Goal: Task Accomplishment & Management: Complete application form

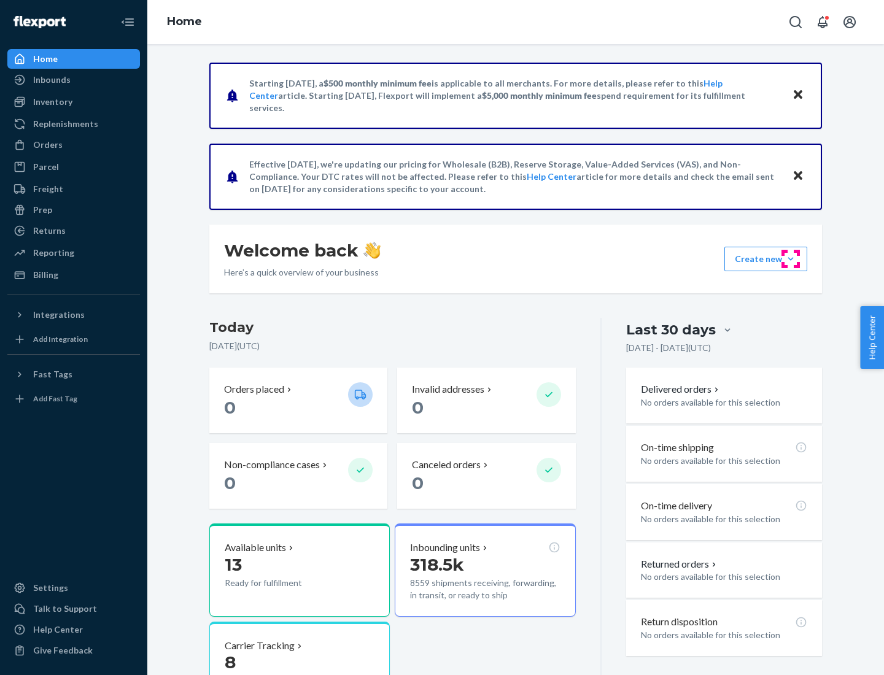
click at [791, 259] on button "Create new Create new inbound Create new order Create new product" at bounding box center [765, 259] width 83 height 25
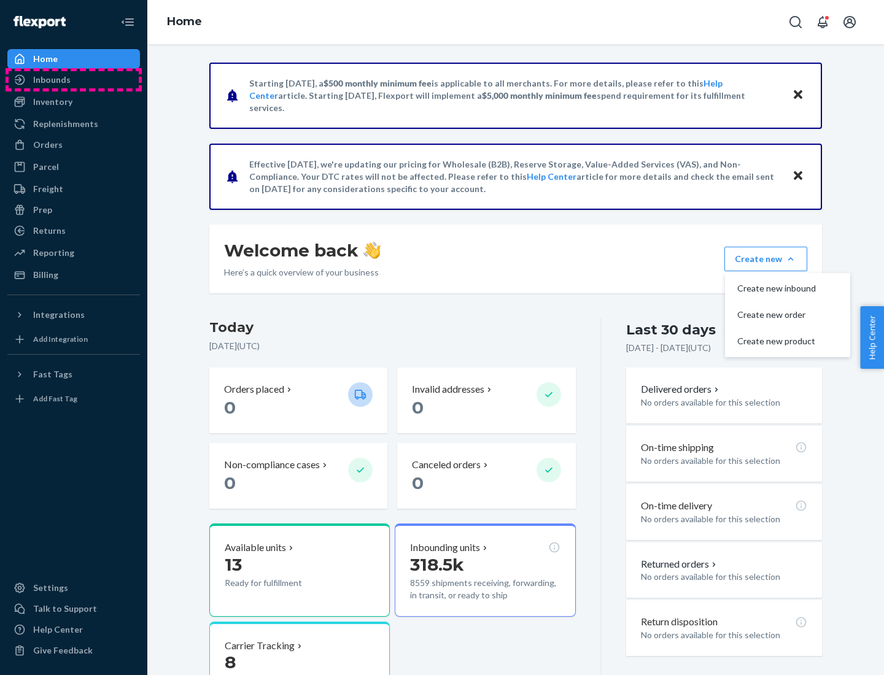
click at [74, 80] on div "Inbounds" at bounding box center [74, 79] width 130 height 17
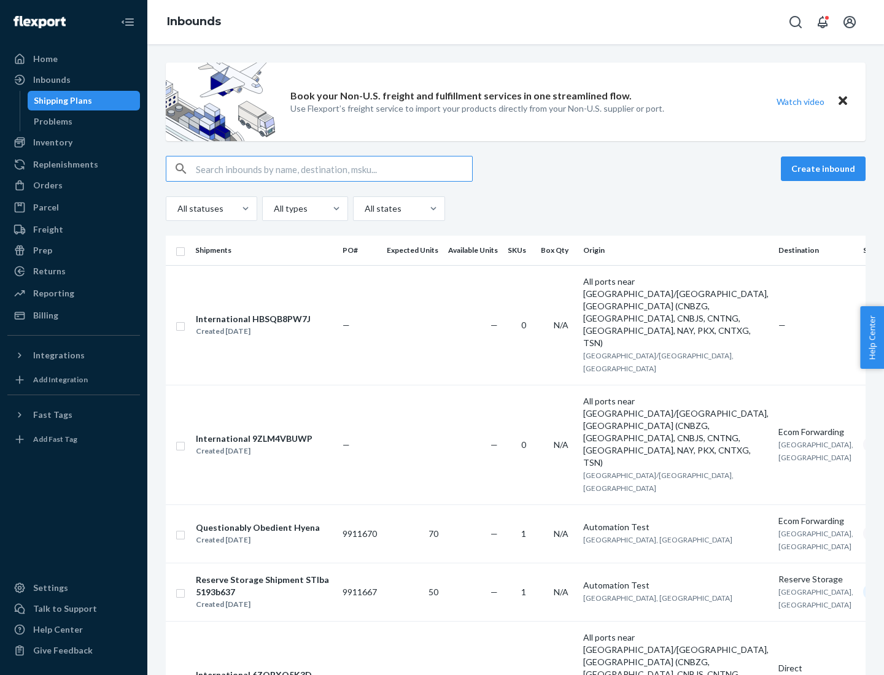
click at [825, 169] on button "Create inbound" at bounding box center [823, 169] width 85 height 25
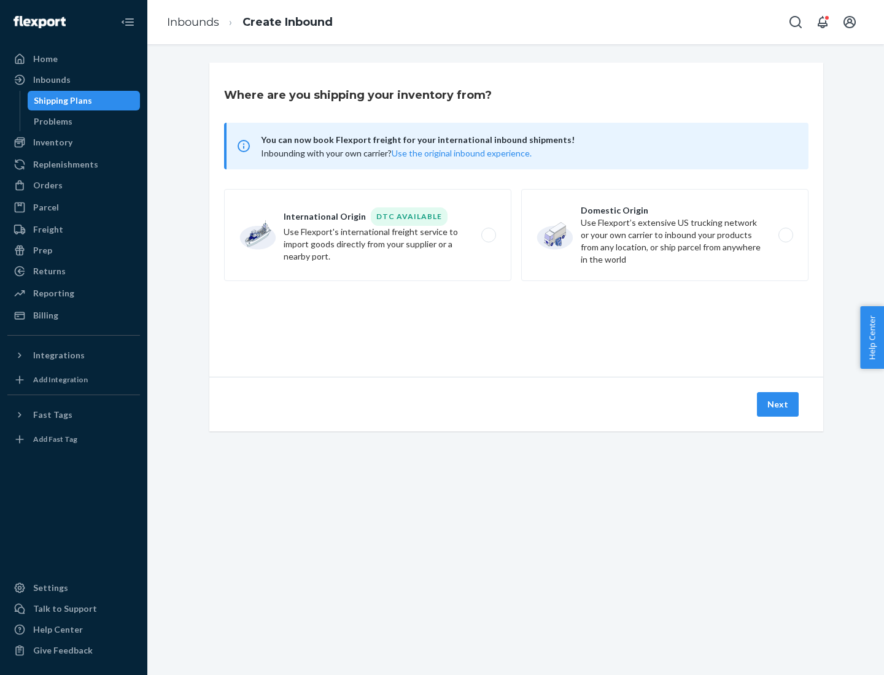
click at [665, 235] on label "Domestic Origin Use Flexport’s extensive US trucking network or your own carrie…" at bounding box center [664, 235] width 287 height 92
click at [785, 235] on input "Domestic Origin Use Flexport’s extensive US trucking network or your own carrie…" at bounding box center [789, 235] width 8 height 8
radio input "true"
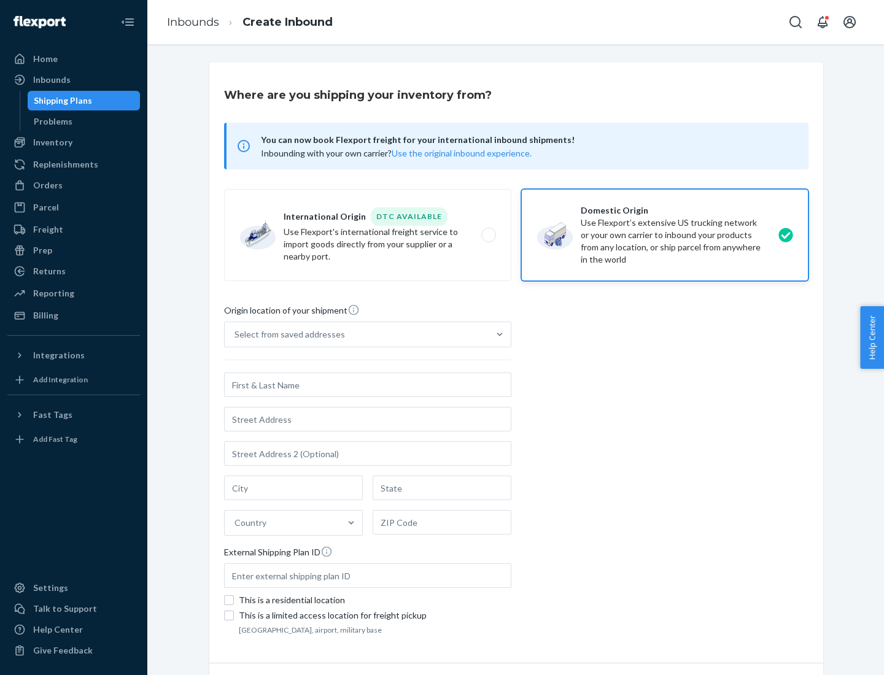
click at [287, 335] on div "Select from saved addresses" at bounding box center [289, 334] width 110 height 12
click at [236, 335] on input "Select from saved addresses" at bounding box center [234, 334] width 1 height 12
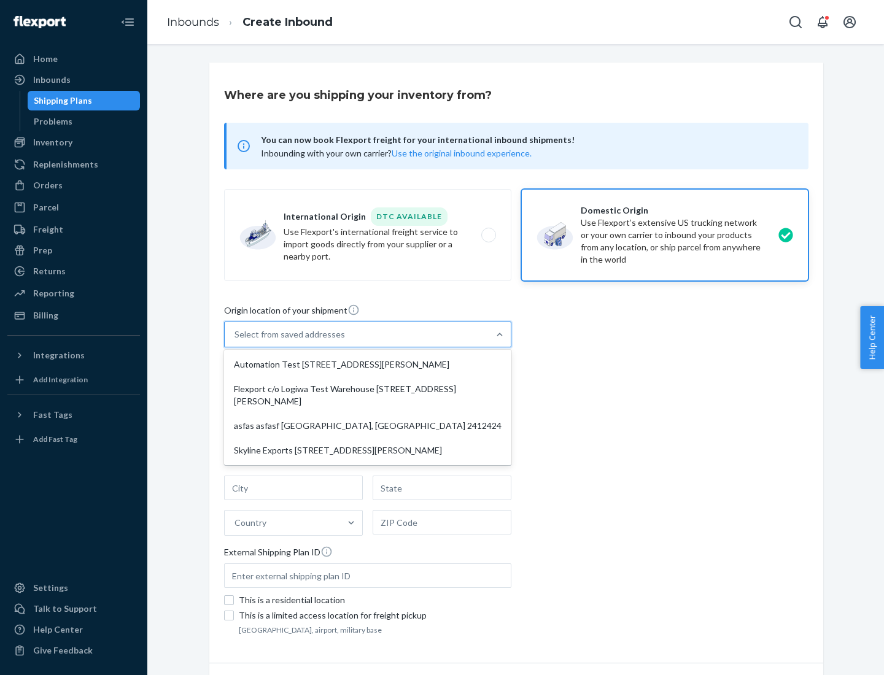
scroll to position [5, 0]
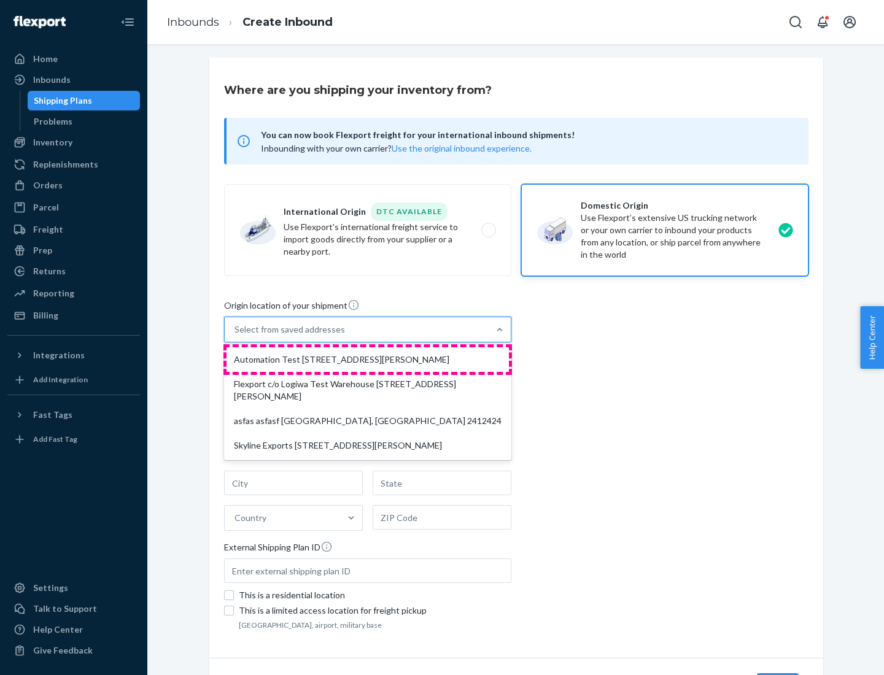
click at [368, 360] on div "Automation Test [STREET_ADDRESS][PERSON_NAME]" at bounding box center [367, 359] width 282 height 25
click at [236, 336] on input "option Automation Test [STREET_ADDRESS][PERSON_NAME] focused, 1 of 4. 4 results…" at bounding box center [234, 329] width 1 height 12
type input "Automation Test"
type input "9th Floor"
type input "[GEOGRAPHIC_DATA]"
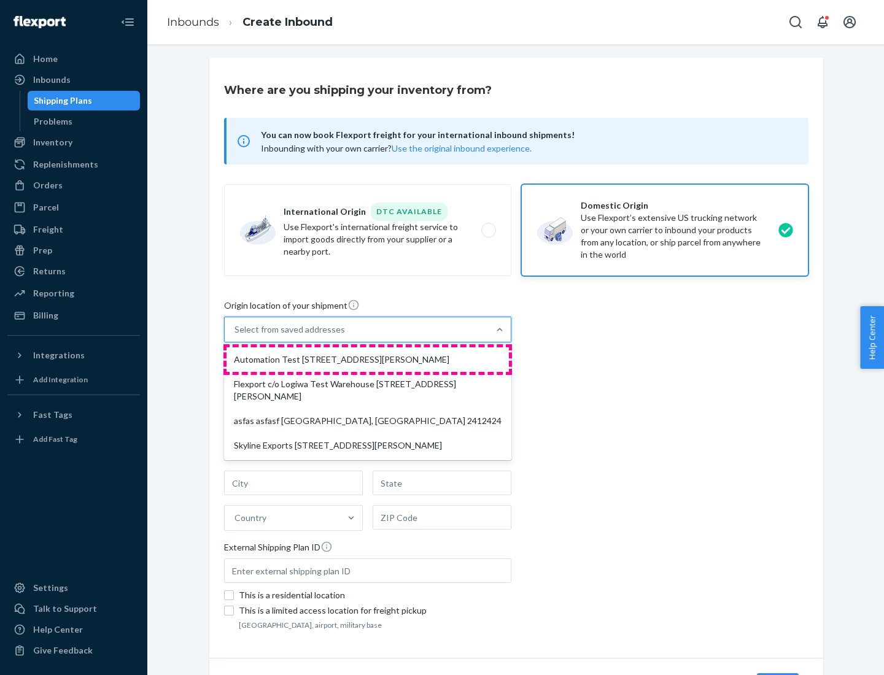
type input "CA"
type input "94104"
type input "[STREET_ADDRESS][PERSON_NAME]"
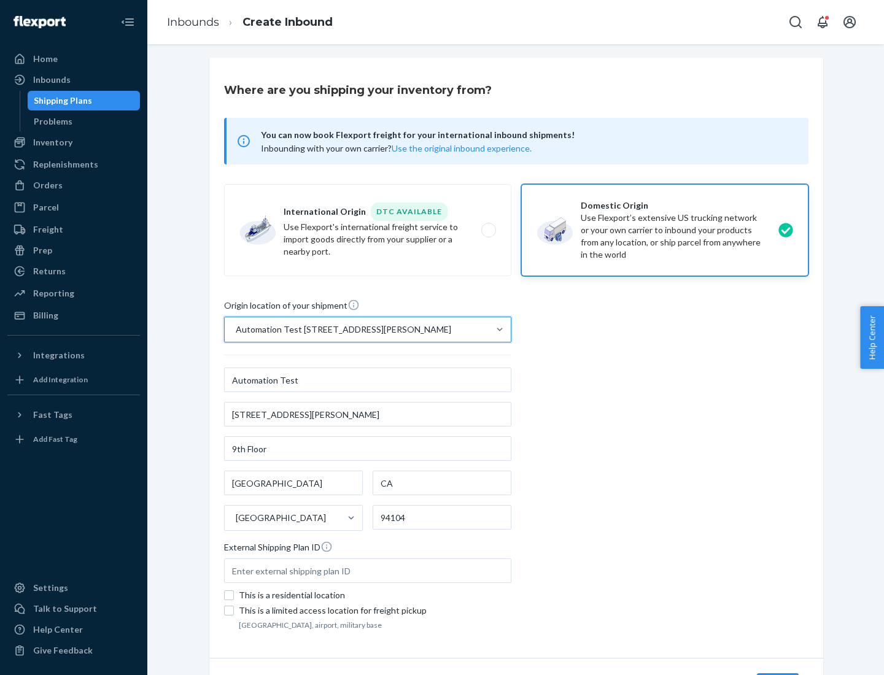
scroll to position [72, 0]
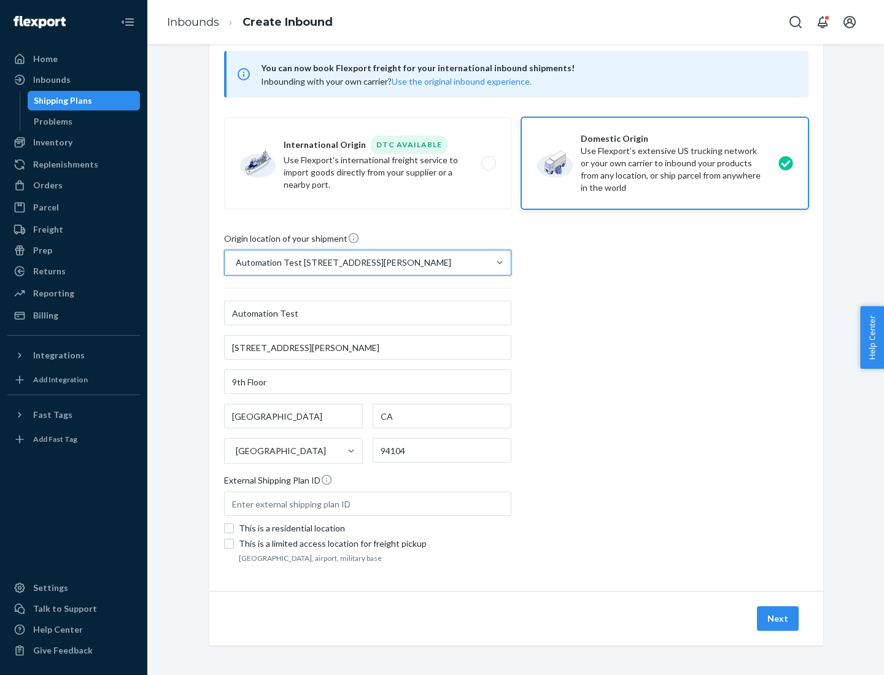
click at [778, 619] on button "Next" at bounding box center [778, 618] width 42 height 25
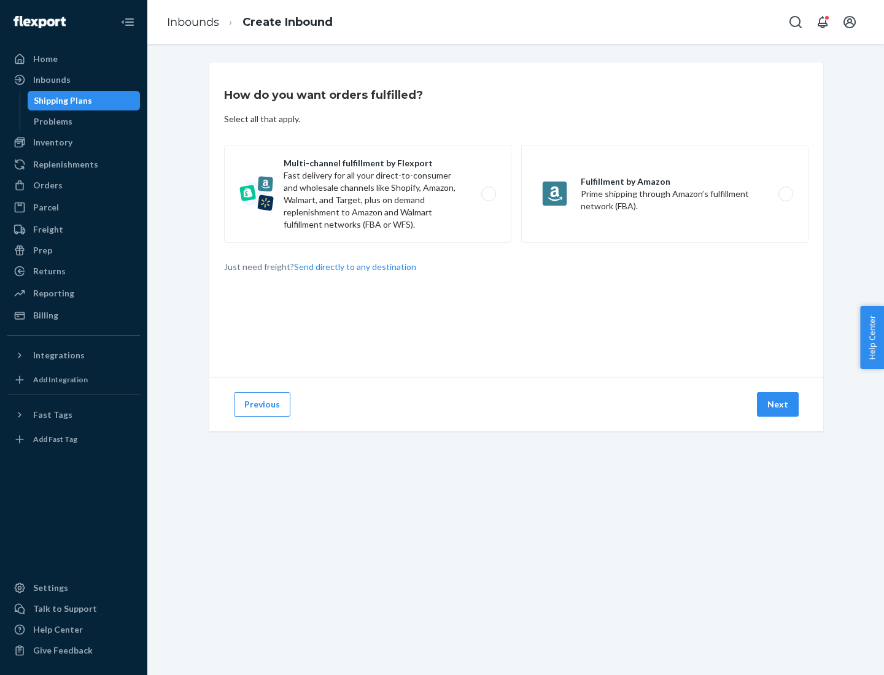
click at [368, 194] on label "Multi-channel fulfillment by Flexport Fast delivery for all your direct-to-cons…" at bounding box center [367, 194] width 287 height 98
click at [488, 194] on input "Multi-channel fulfillment by Flexport Fast delivery for all your direct-to-cons…" at bounding box center [492, 194] width 8 height 8
radio input "true"
click at [778, 404] on button "Next" at bounding box center [778, 404] width 42 height 25
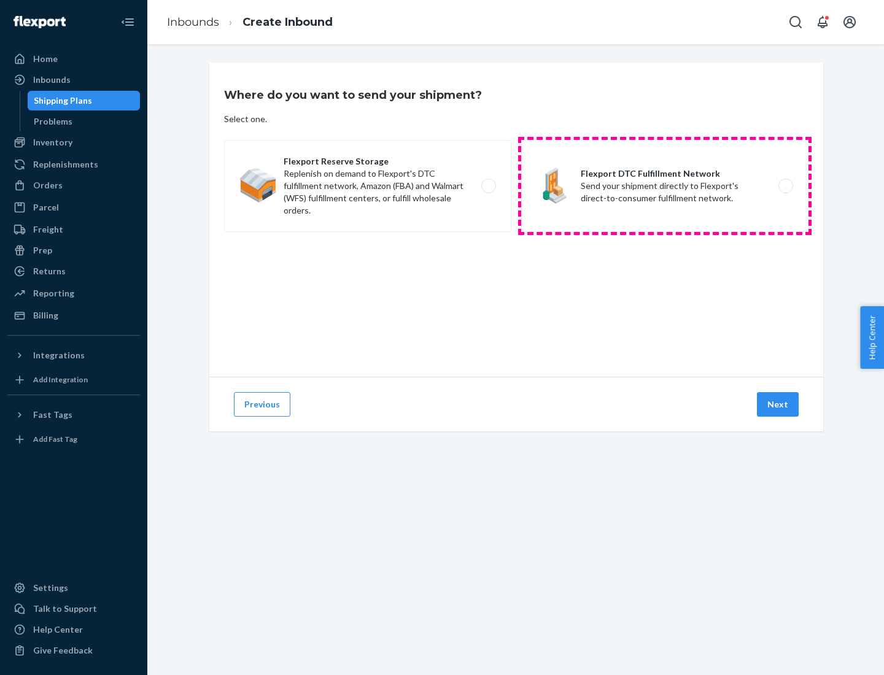
click at [665, 186] on label "Flexport DTC Fulfillment Network Send your shipment directly to Flexport's dire…" at bounding box center [664, 186] width 287 height 92
click at [785, 186] on input "Flexport DTC Fulfillment Network Send your shipment directly to Flexport's dire…" at bounding box center [789, 186] width 8 height 8
radio input "true"
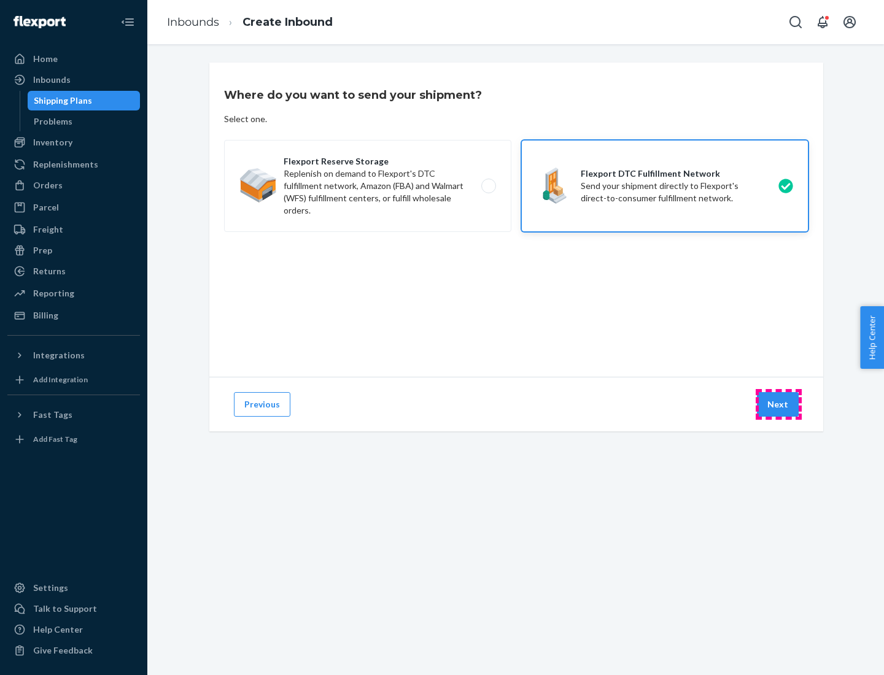
click at [778, 404] on button "Next" at bounding box center [778, 404] width 42 height 25
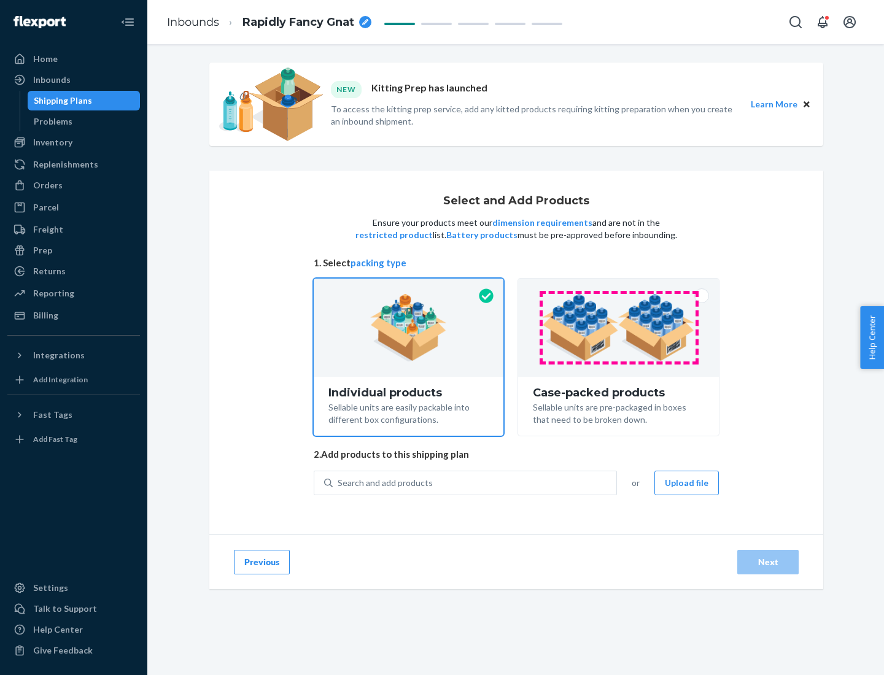
click at [619, 328] on img at bounding box center [618, 328] width 153 height 68
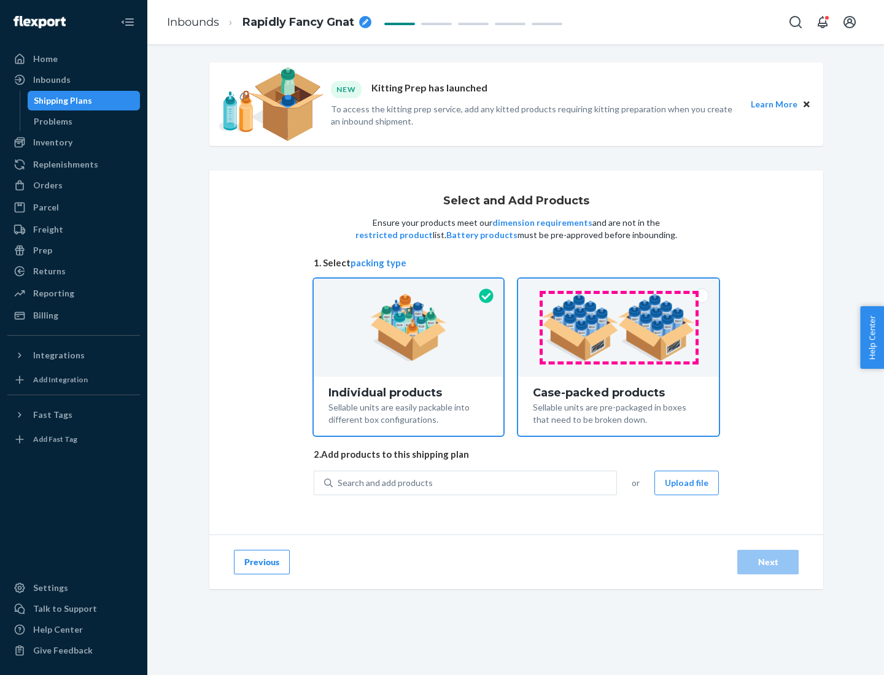
click at [619, 287] on input "Case-packed products Sellable units are pre-packaged in boxes that need to be b…" at bounding box center [618, 283] width 8 height 8
radio input "true"
radio input "false"
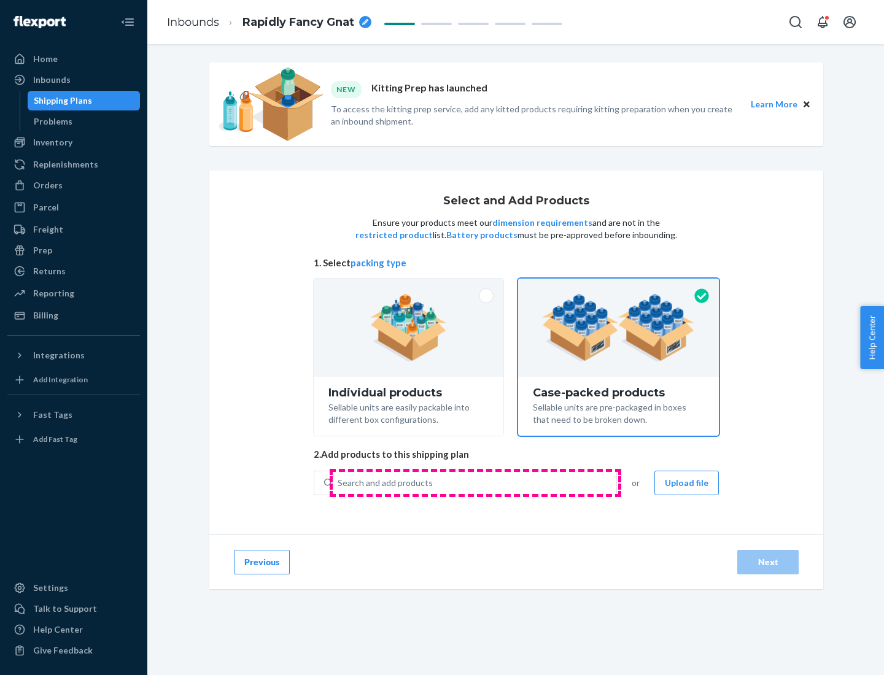
click at [475, 482] on div "Search and add products" at bounding box center [475, 483] width 284 height 22
click at [339, 482] on input "Search and add products" at bounding box center [338, 483] width 1 height 12
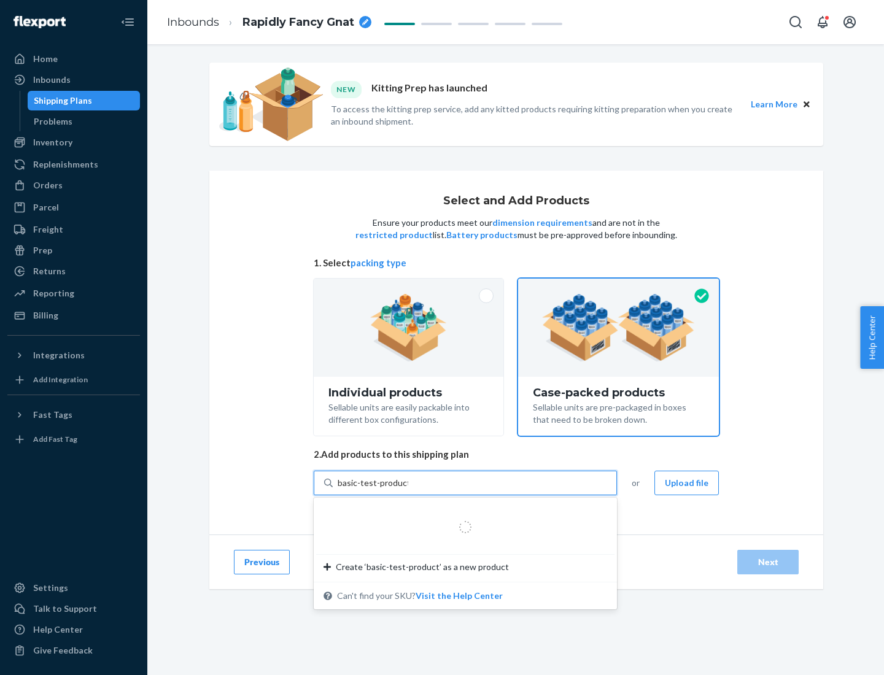
type input "basic-test-product-1"
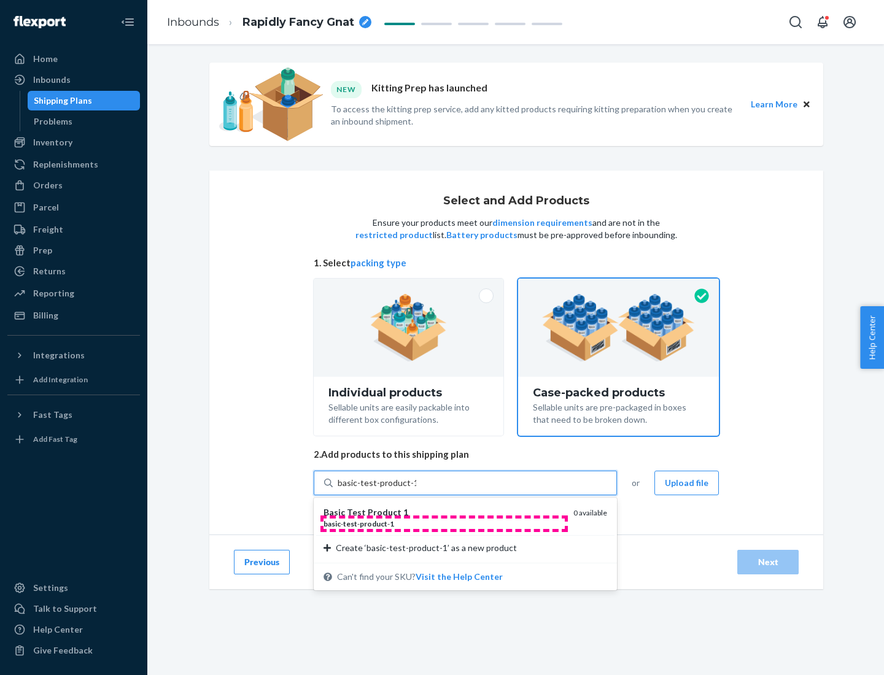
click at [444, 524] on div "basic - test - product - 1" at bounding box center [443, 524] width 240 height 10
click at [416, 489] on input "basic-test-product-1" at bounding box center [377, 483] width 79 height 12
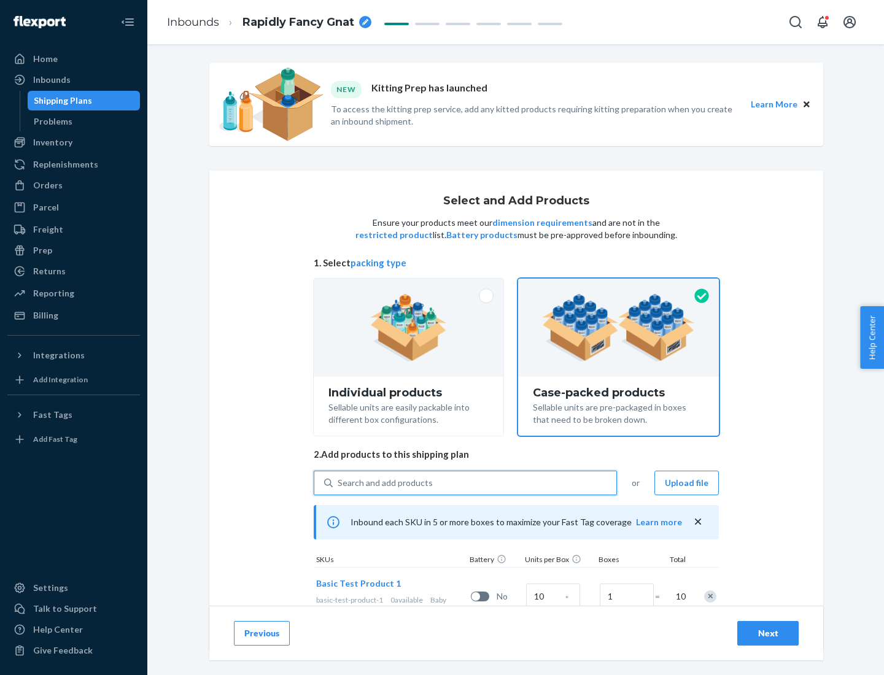
scroll to position [44, 0]
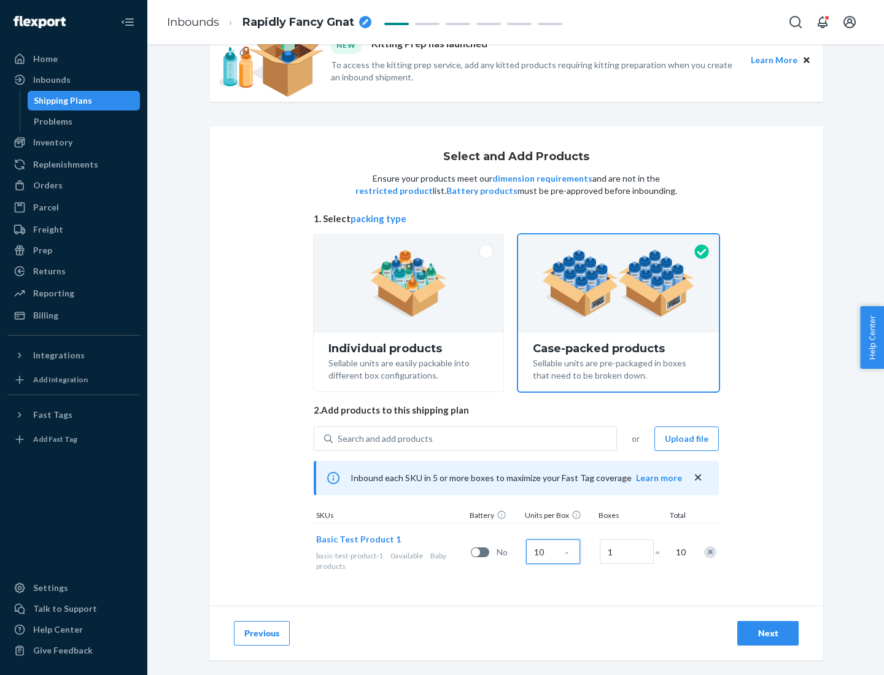
type input "10"
type input "7"
click at [768, 633] on div "Next" at bounding box center [768, 633] width 41 height 12
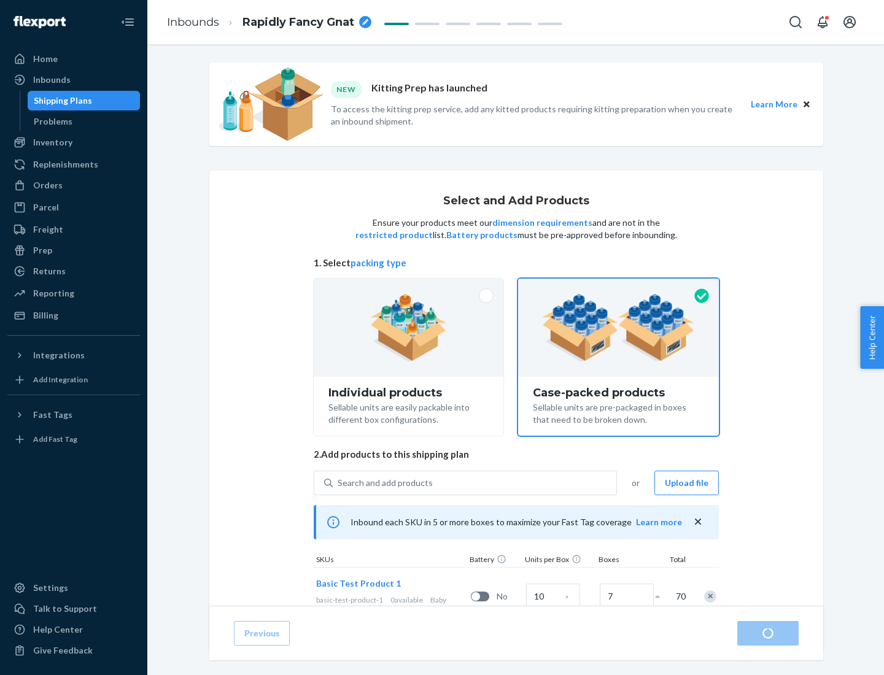
radio input "true"
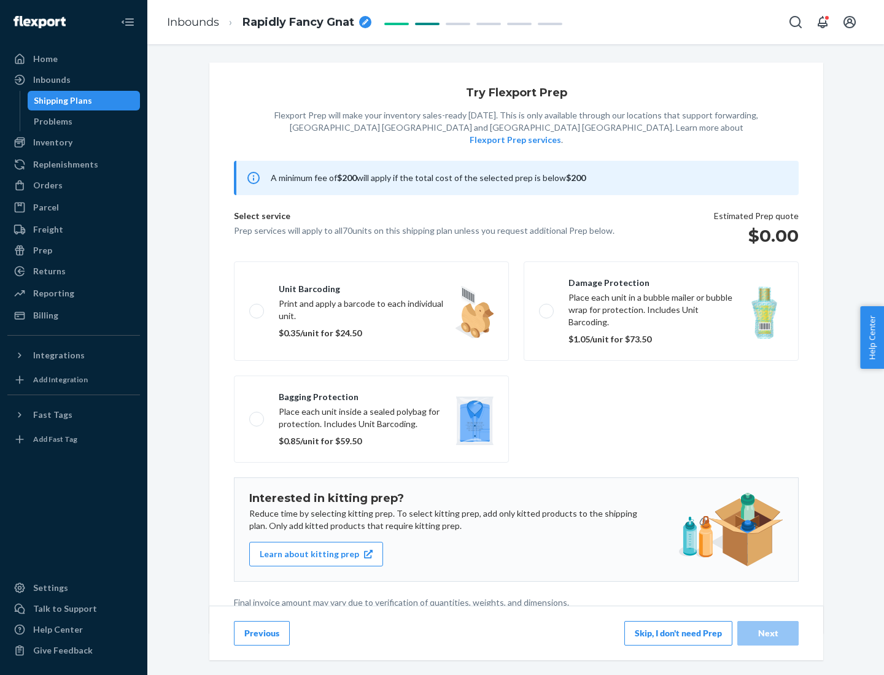
scroll to position [3, 0]
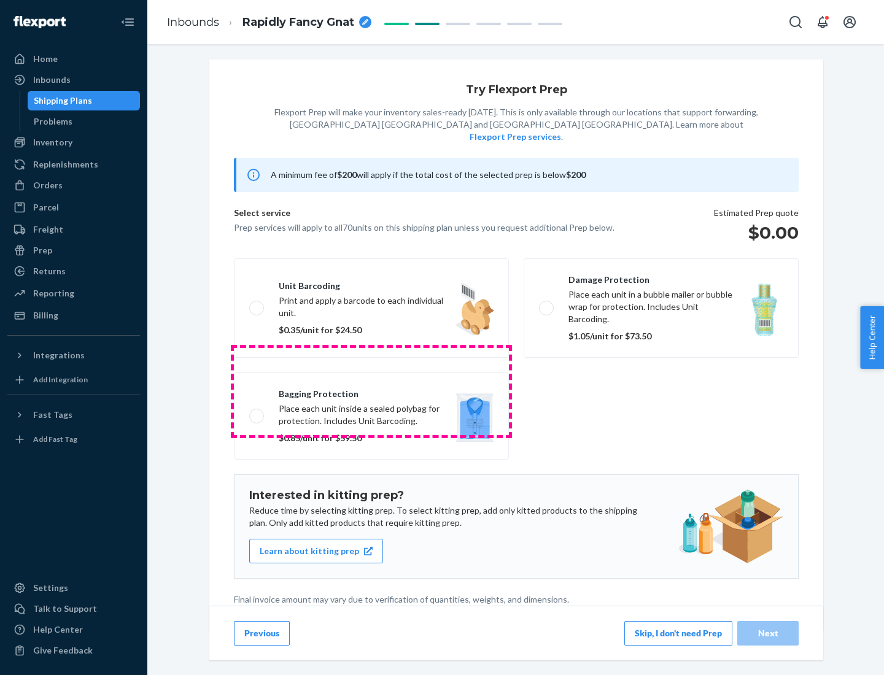
click at [371, 391] on label "Bagging protection Place each unit inside a sealed polybag for protection. Incl…" at bounding box center [371, 416] width 275 height 87
click at [257, 412] on input "Bagging protection Place each unit inside a sealed polybag for protection. Incl…" at bounding box center [253, 416] width 8 height 8
checkbox input "true"
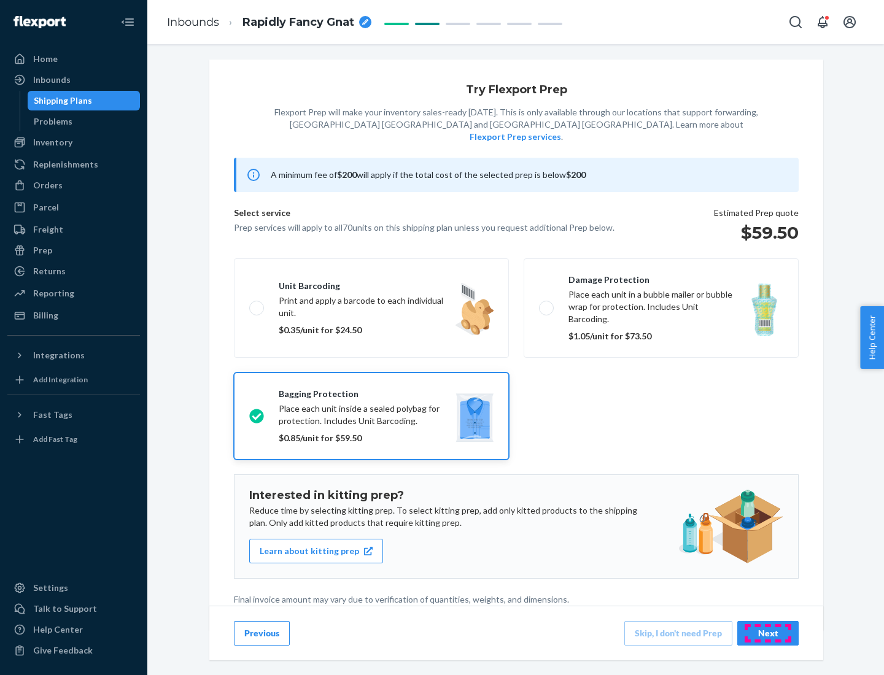
click at [768, 633] on div "Next" at bounding box center [768, 633] width 41 height 12
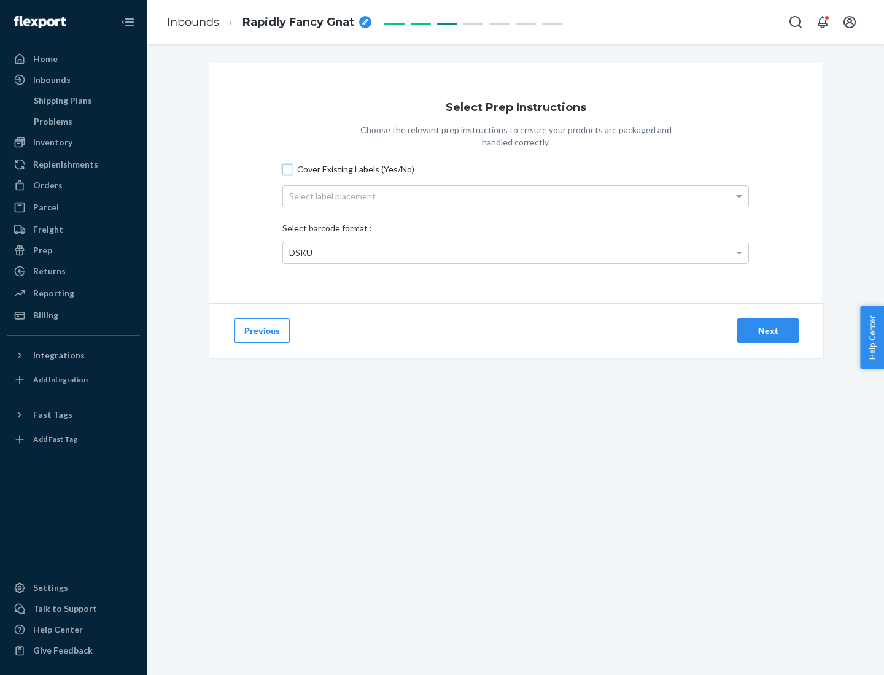
click at [287, 169] on input "Cover Existing Labels (Yes/No)" at bounding box center [287, 169] width 10 height 10
checkbox input "true"
click at [516, 196] on div "Select label placement" at bounding box center [515, 196] width 465 height 21
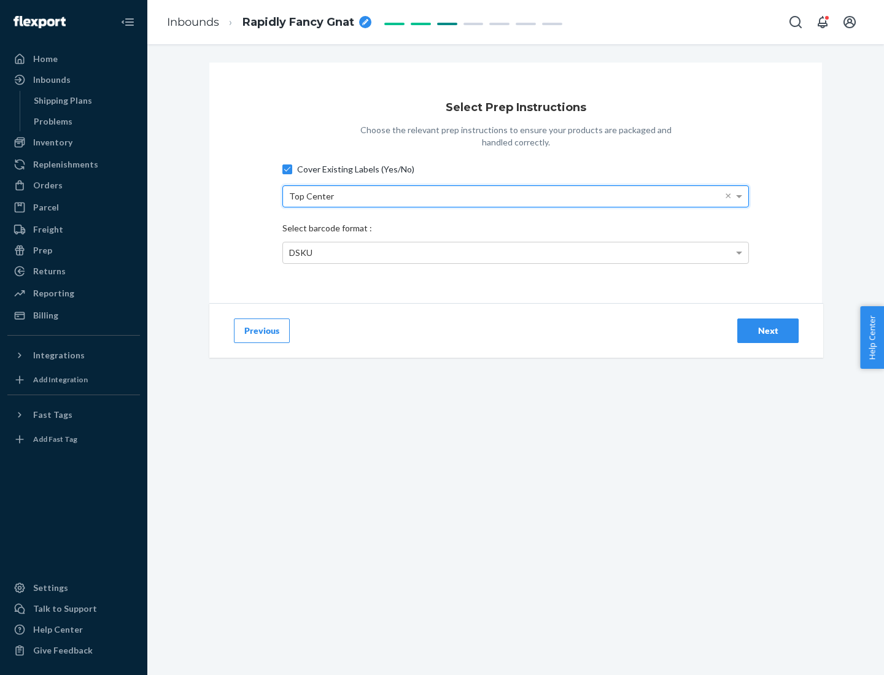
click at [516, 252] on div "DSKU" at bounding box center [515, 252] width 465 height 21
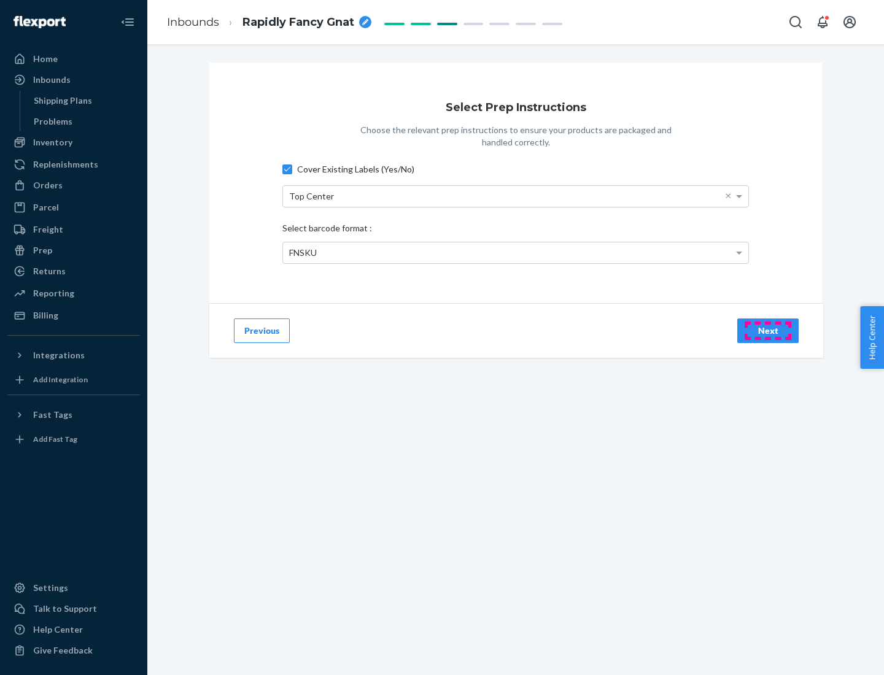
click at [768, 330] on div "Next" at bounding box center [768, 331] width 41 height 12
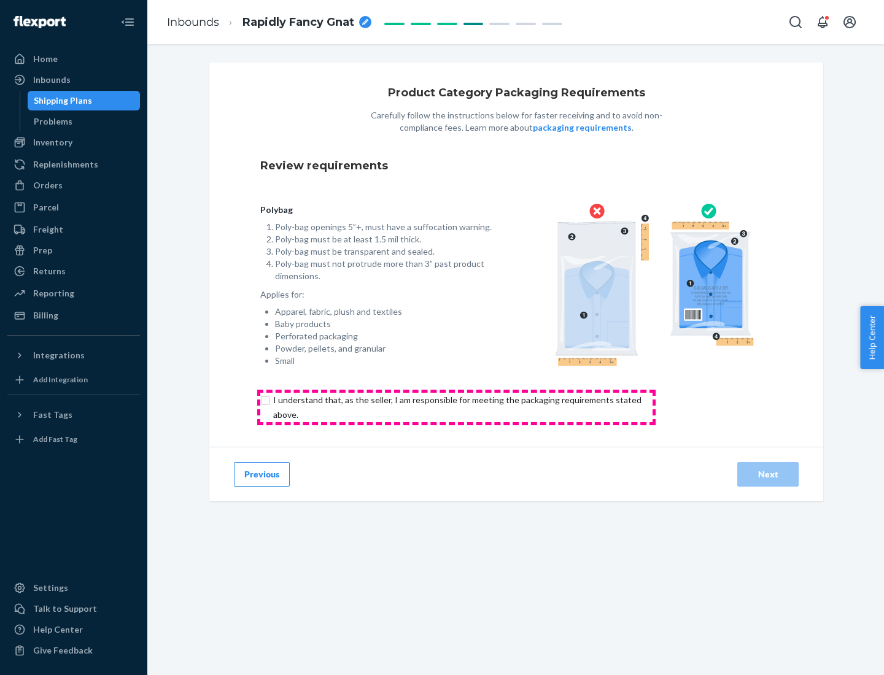
click at [456, 407] on input "checkbox" at bounding box center [464, 407] width 408 height 29
checkbox input "true"
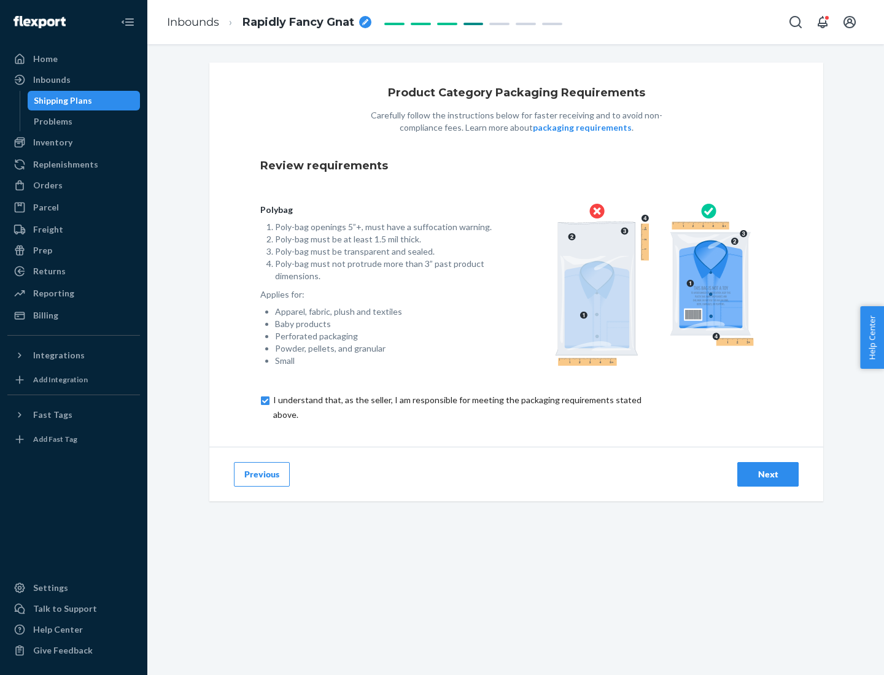
click at [768, 474] on div "Next" at bounding box center [768, 474] width 41 height 12
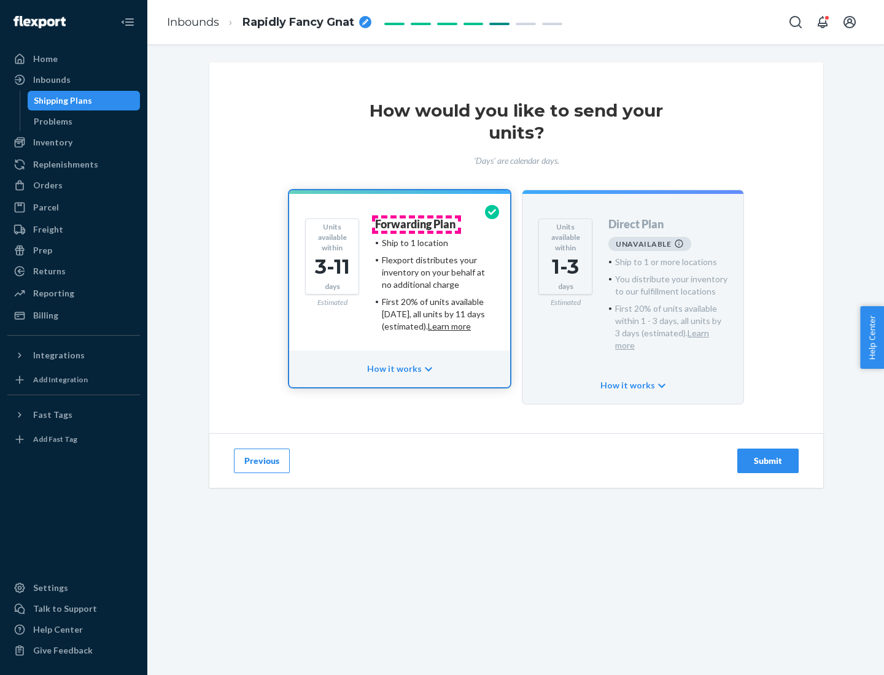
click at [416, 224] on h4 "Forwarding Plan" at bounding box center [415, 225] width 80 height 12
click at [768, 455] on div "Submit" at bounding box center [768, 461] width 41 height 12
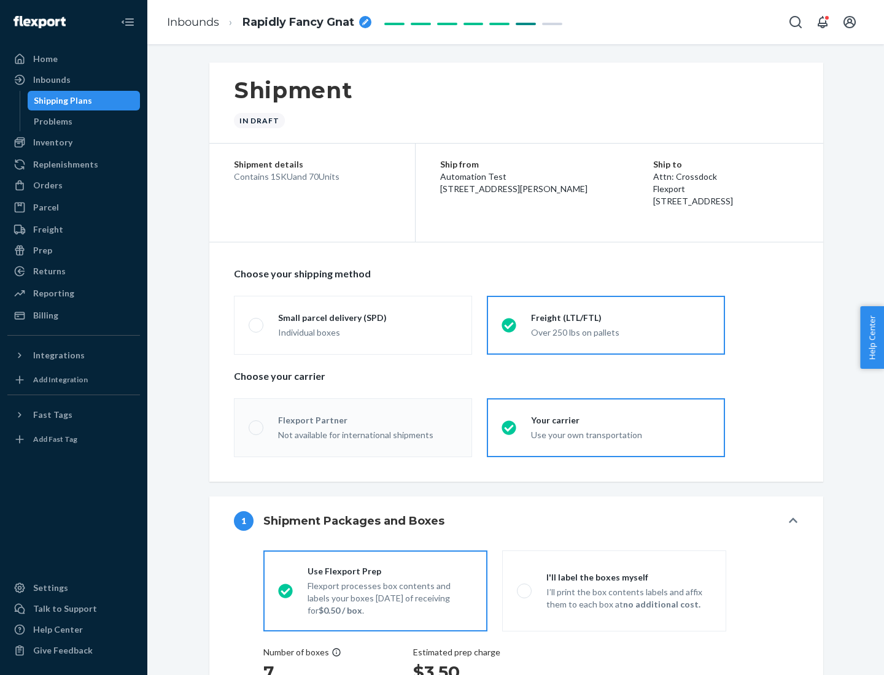
radio input "true"
radio input "false"
radio input "true"
radio input "false"
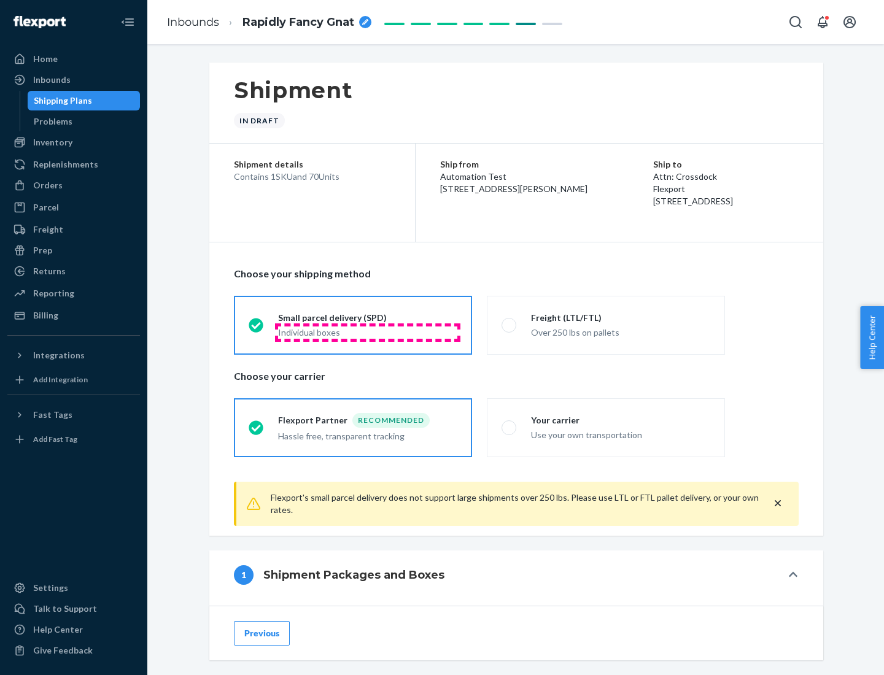
click at [368, 332] on div "Individual boxes" at bounding box center [367, 333] width 179 height 12
click at [257, 329] on input "Small parcel delivery (SPD) Individual boxes" at bounding box center [253, 325] width 8 height 8
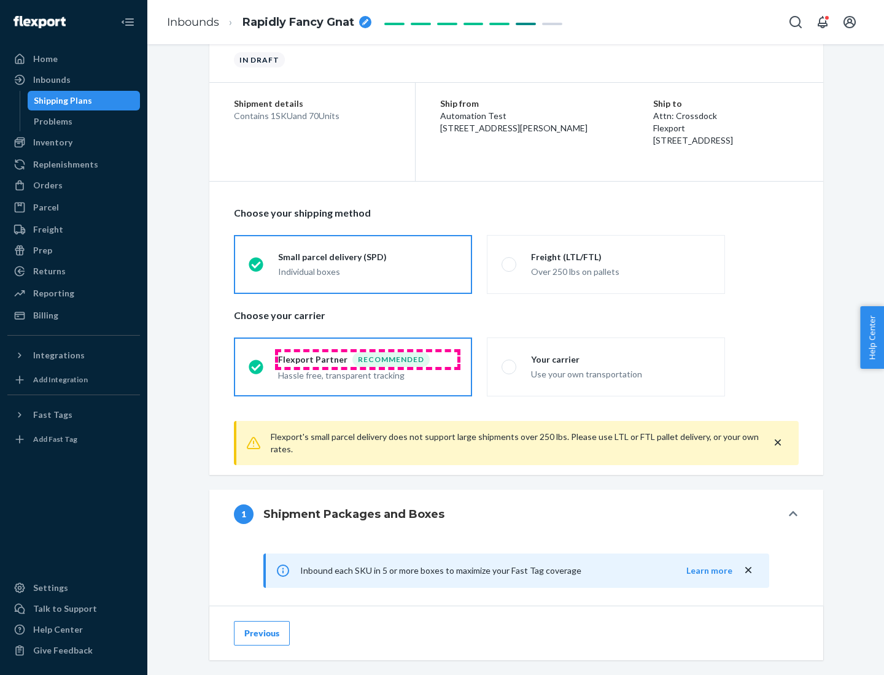
click at [368, 359] on div "Recommended" at bounding box center [390, 359] width 77 height 15
click at [257, 363] on input "Flexport Partner Recommended Hassle free, transparent tracking" at bounding box center [253, 367] width 8 height 8
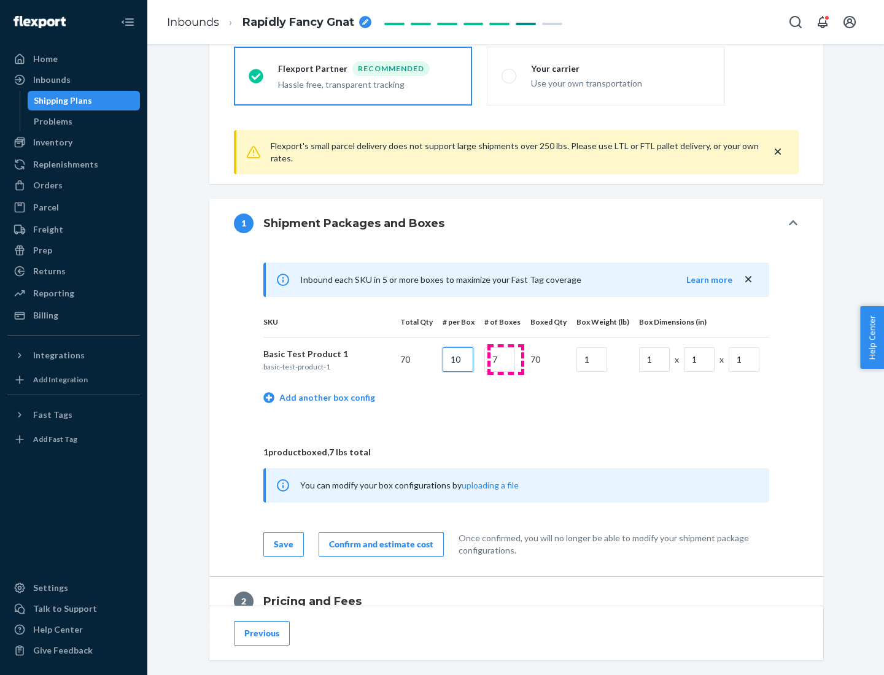
type input "10"
type input "7"
type input "1"
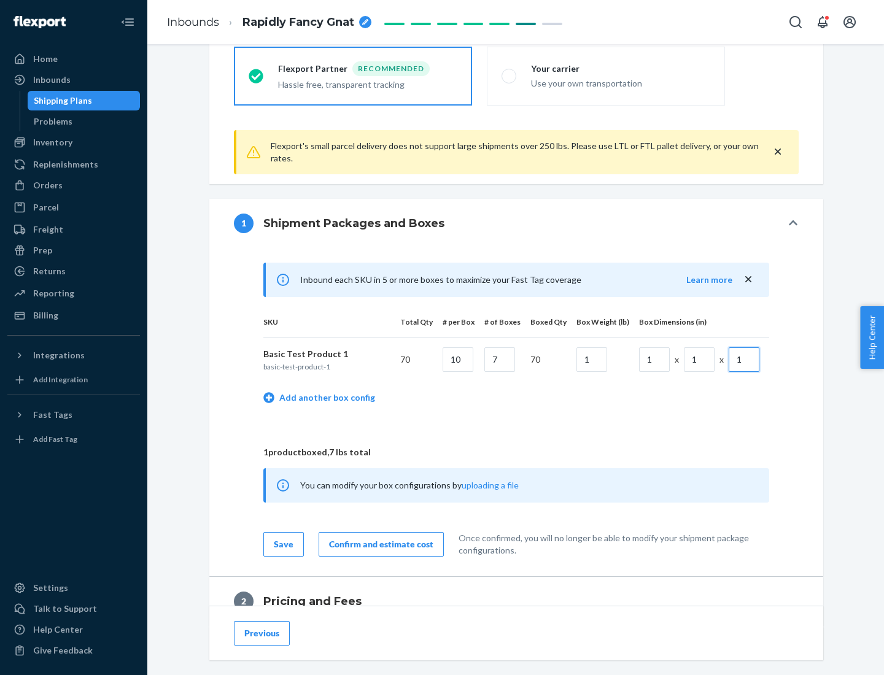
scroll to position [536, 0]
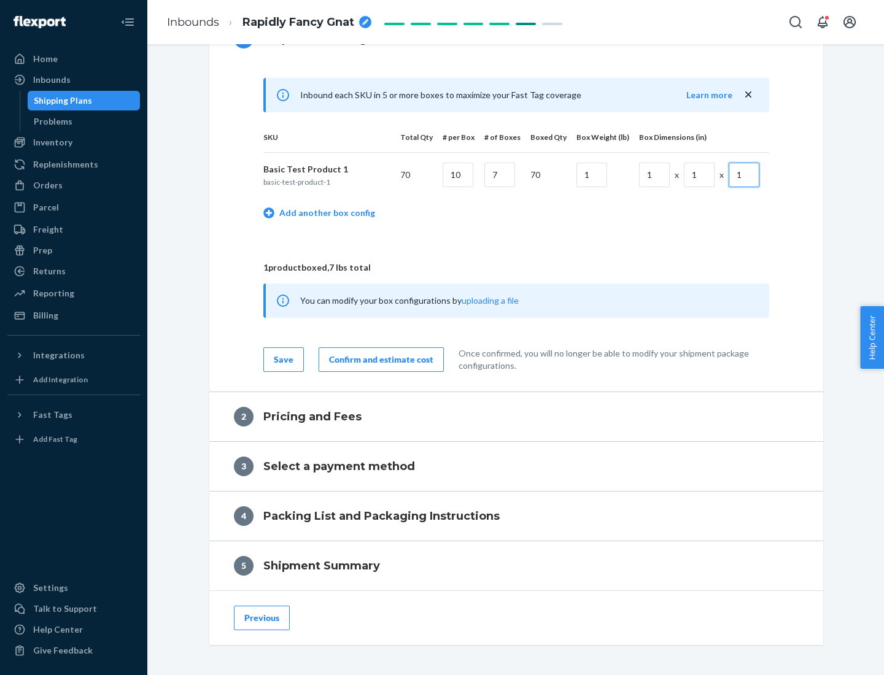
type input "1"
click at [379, 359] on div "Confirm and estimate cost" at bounding box center [381, 360] width 104 height 12
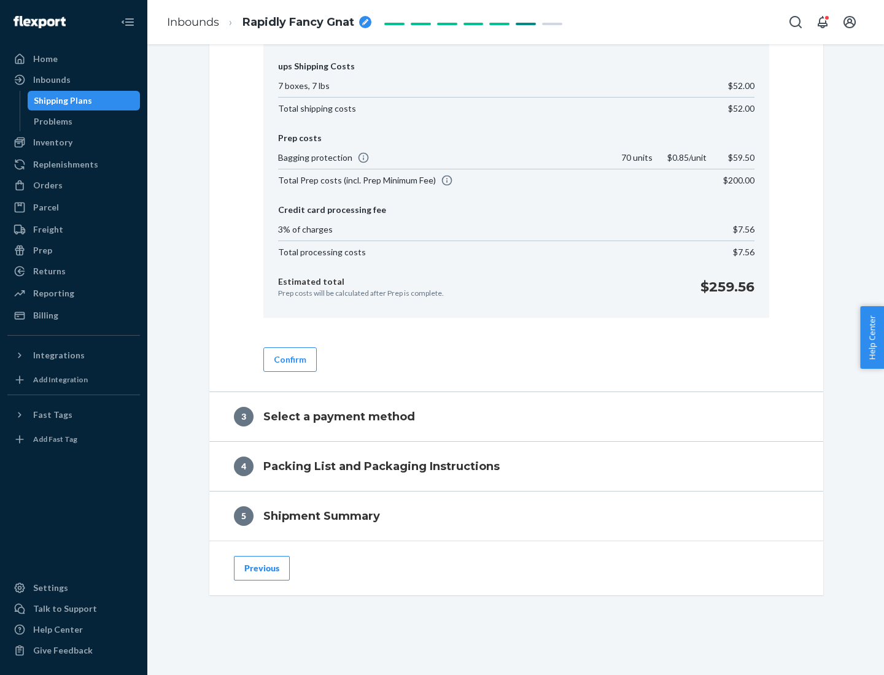
click at [289, 359] on button "Confirm" at bounding box center [289, 359] width 53 height 25
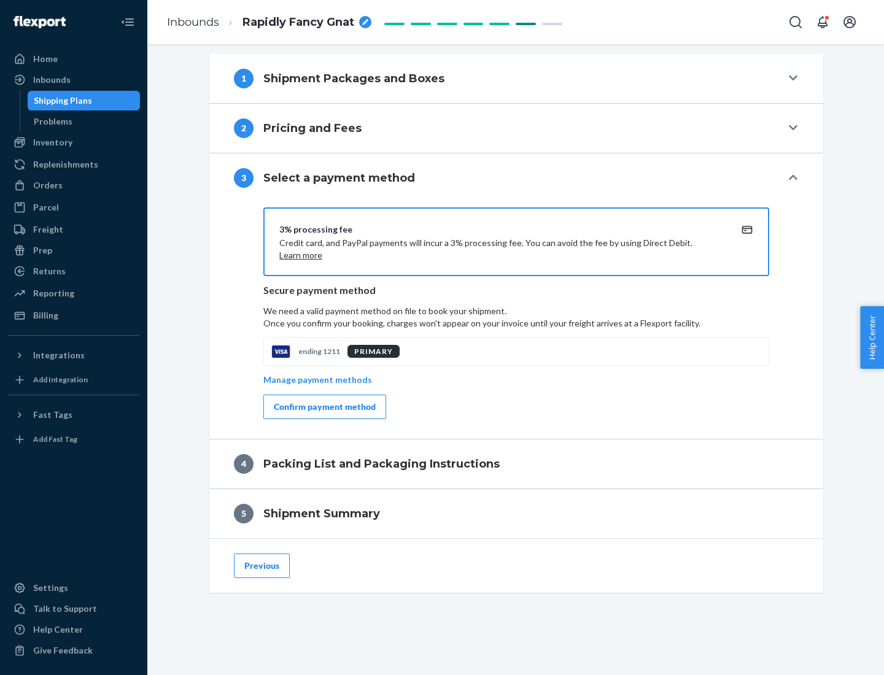
scroll to position [497, 0]
click at [323, 407] on div "Confirm payment method" at bounding box center [325, 407] width 102 height 12
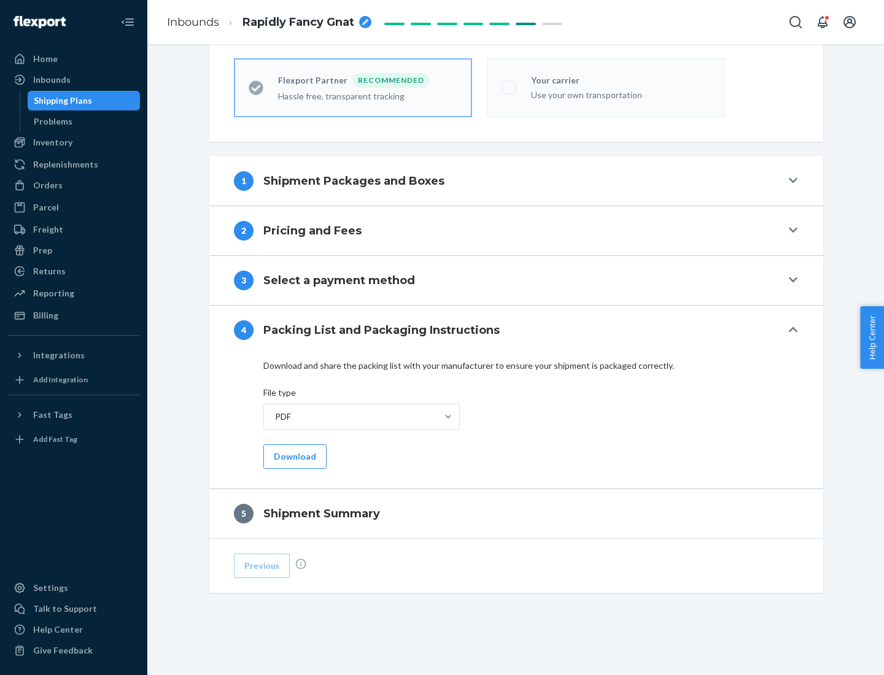
click at [293, 456] on button "Download" at bounding box center [294, 456] width 63 height 25
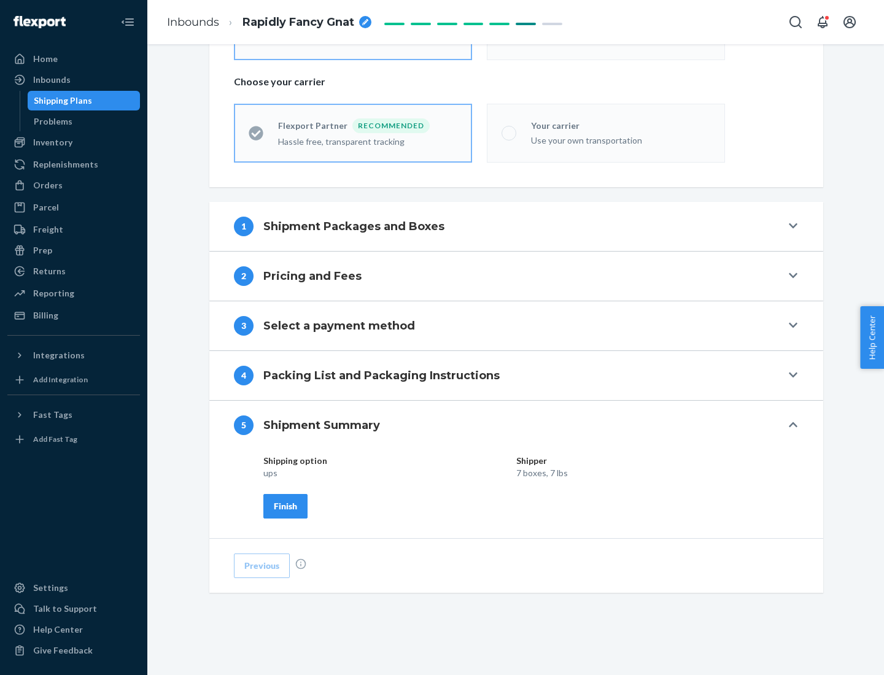
scroll to position [295, 0]
